Goal: Check status: Check status

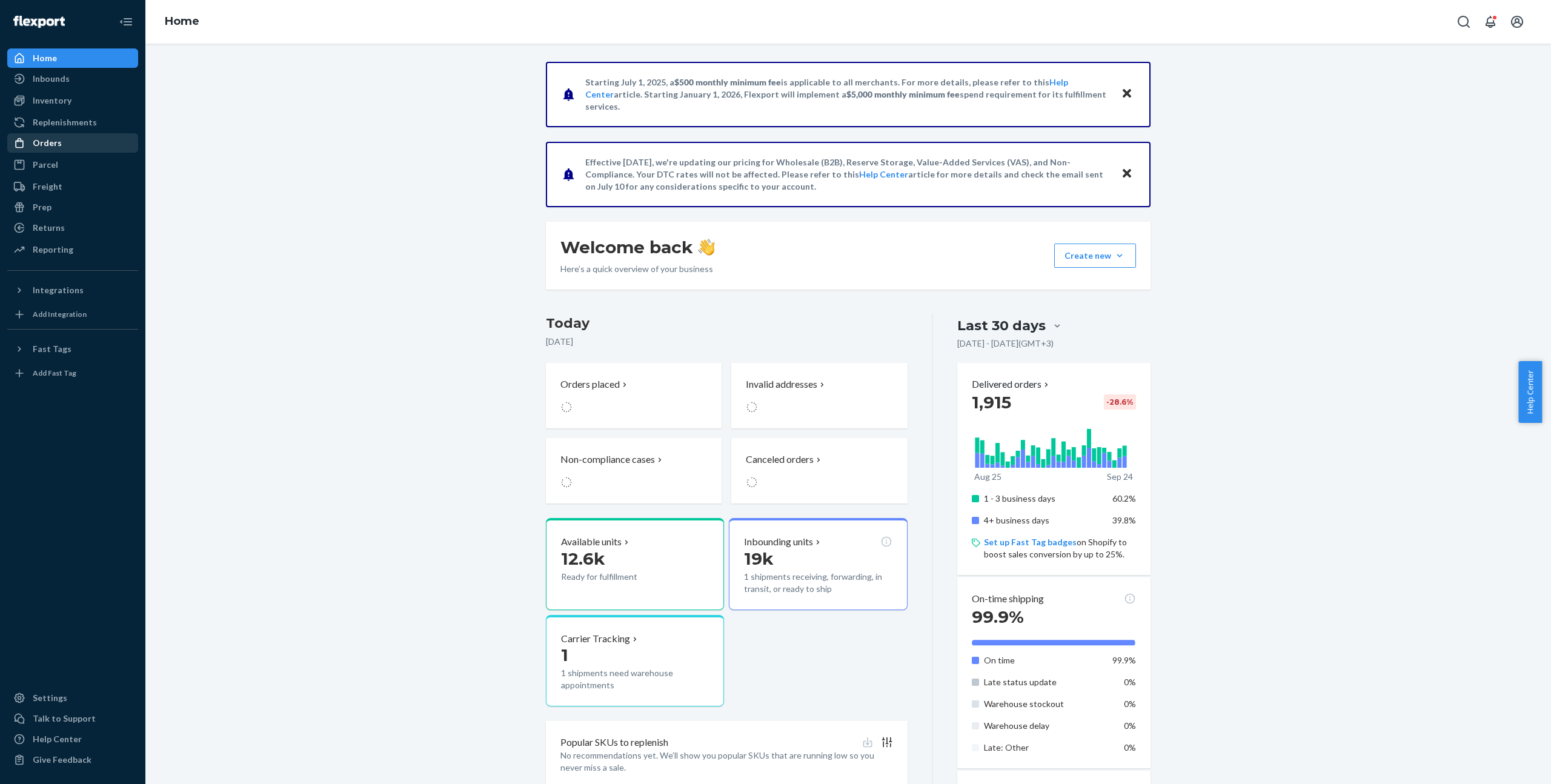
click at [54, 141] on div "Orders" at bounding box center [47, 143] width 29 height 12
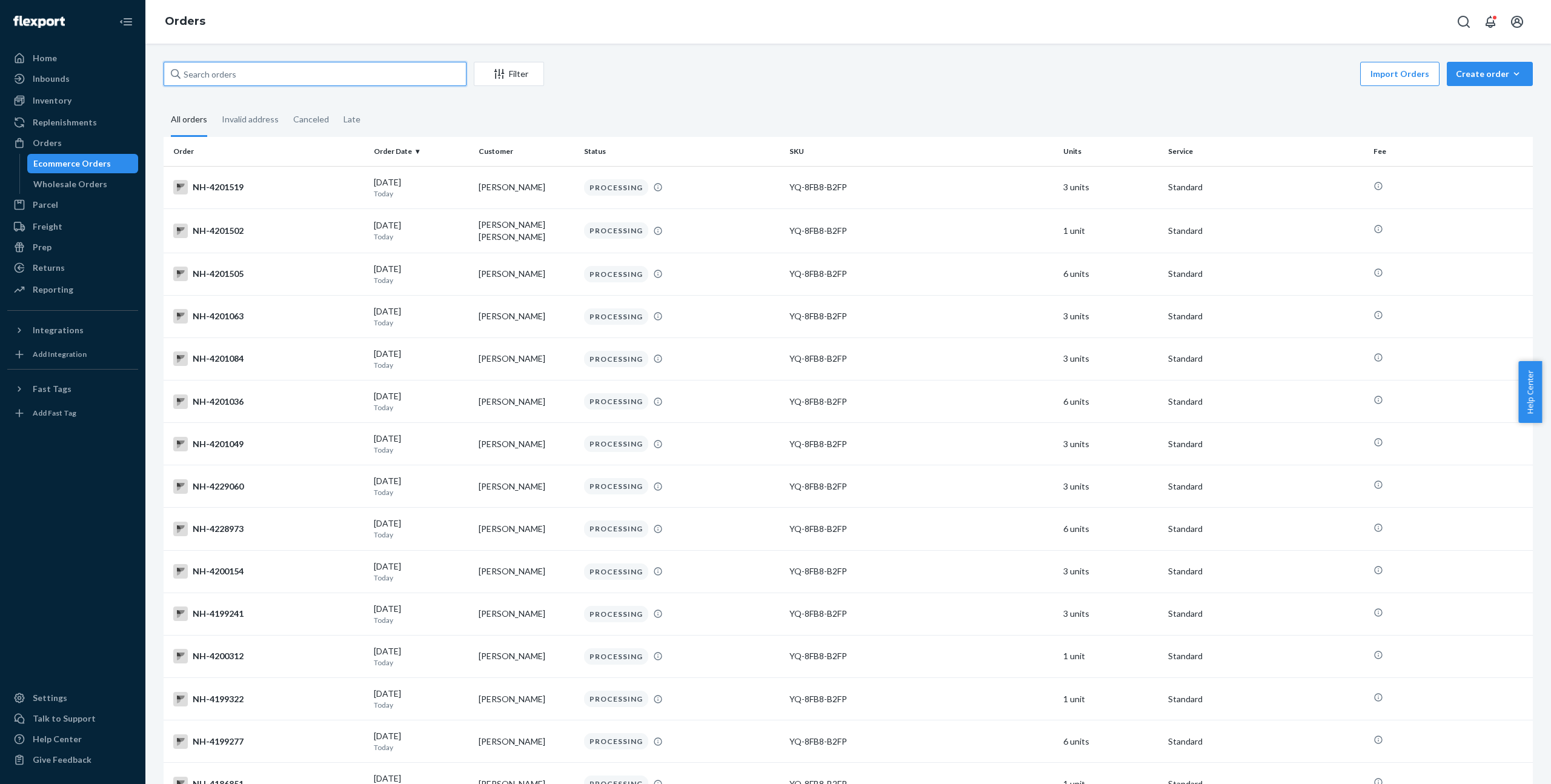
click at [252, 76] on input "text" at bounding box center [314, 74] width 303 height 24
paste input "[PERSON_NAME]"
type input "[PERSON_NAME]"
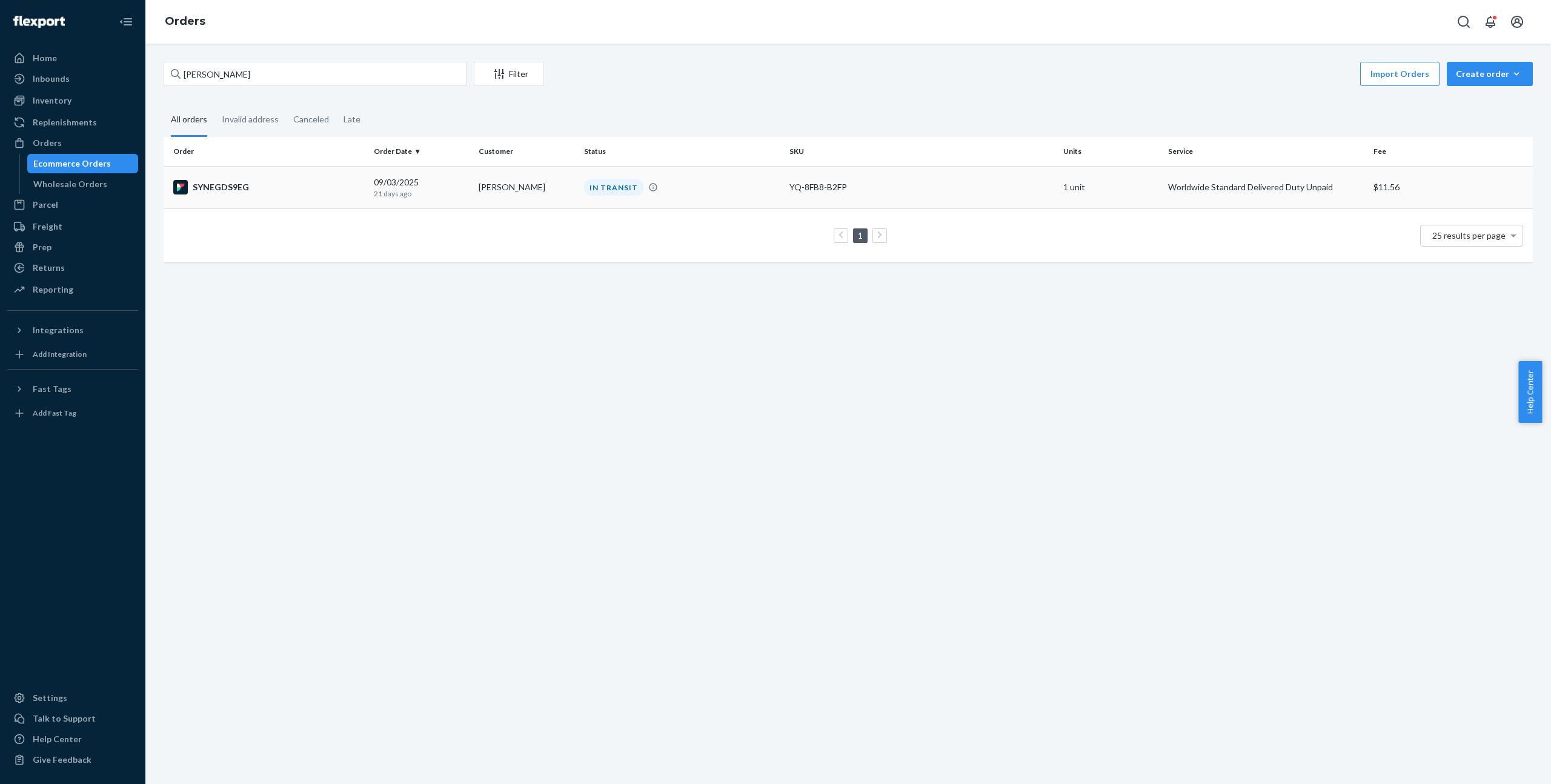
click at [498, 188] on td "[PERSON_NAME]" at bounding box center [526, 187] width 104 height 43
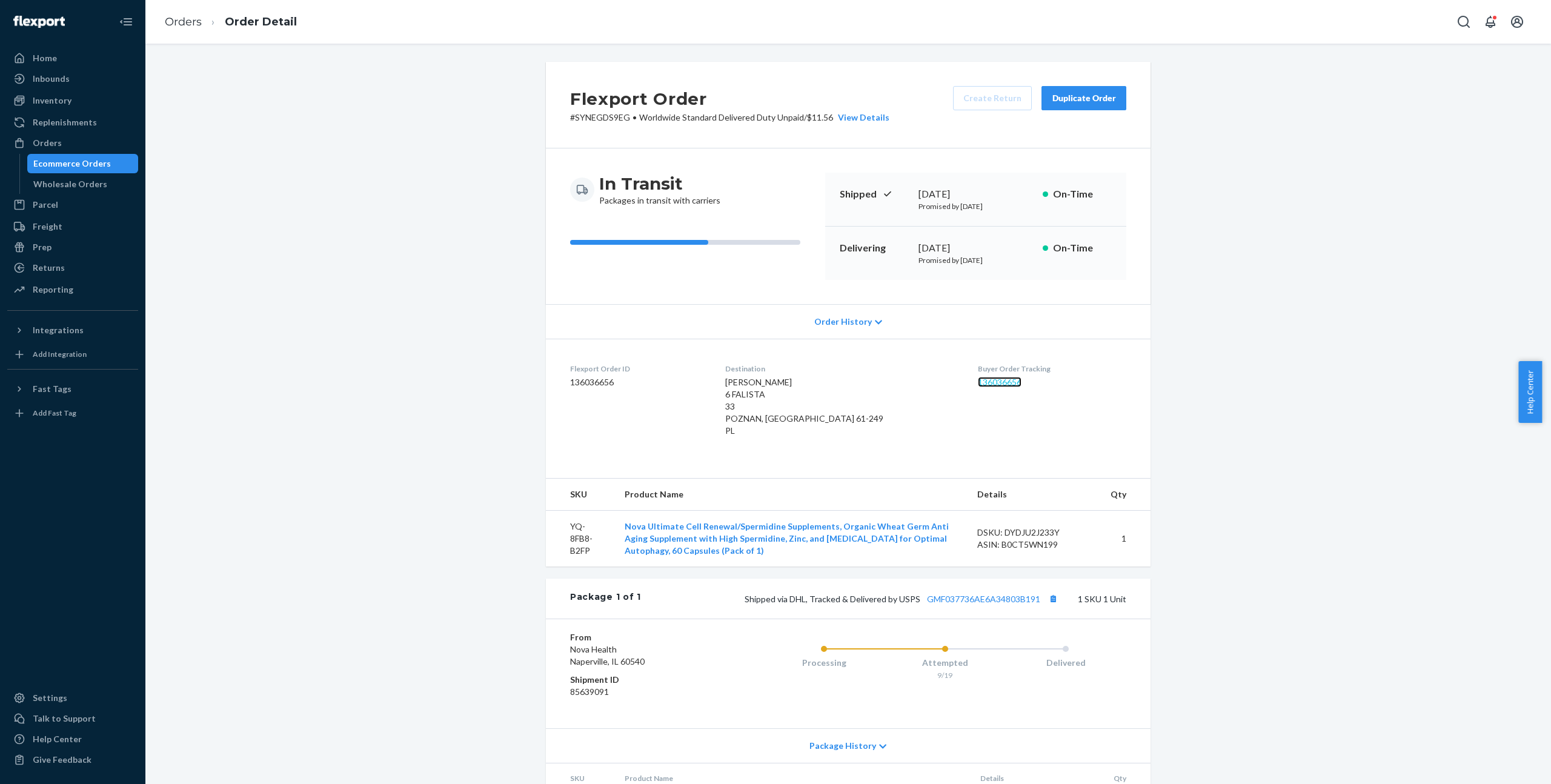
click at [999, 379] on link "136036656" at bounding box center [1000, 382] width 43 height 10
